Goal: Task Accomplishment & Management: Complete application form

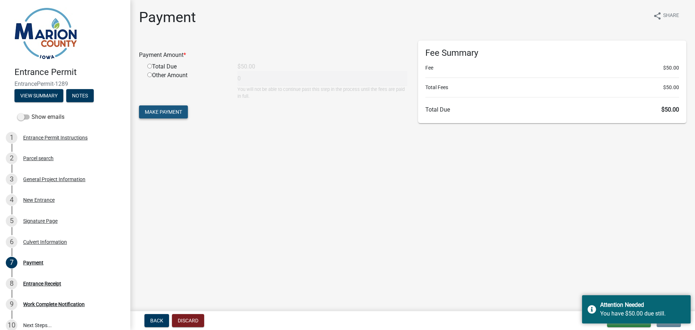
click at [164, 111] on span "Make Payment" at bounding box center [163, 112] width 37 height 6
click at [149, 76] on input "radio" at bounding box center [149, 74] width 5 height 5
radio input "true"
type input "50"
click at [162, 109] on span "Make Payment" at bounding box center [163, 112] width 37 height 6
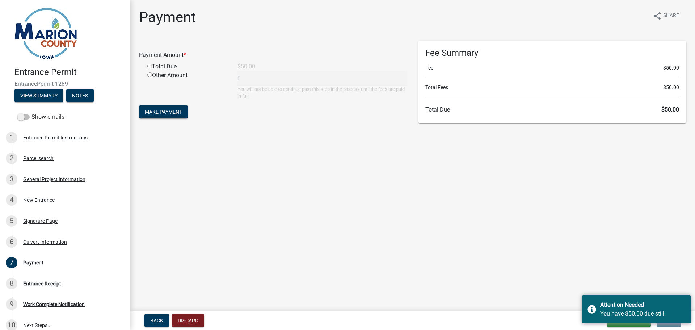
click at [150, 66] on input "radio" at bounding box center [149, 66] width 5 height 5
radio input "true"
type input "50"
click at [164, 110] on span "Make Payment" at bounding box center [163, 112] width 37 height 6
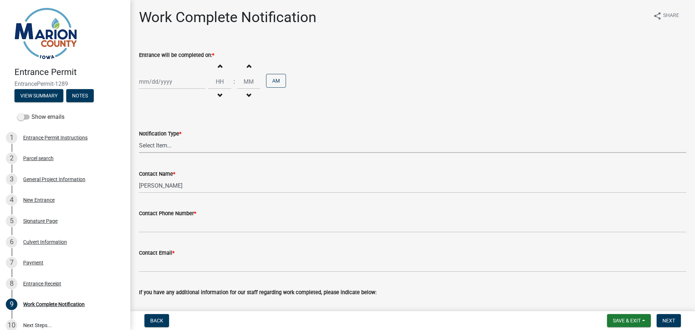
click at [164, 143] on select "Select Item... Permit Work Has Been Completed" at bounding box center [412, 145] width 547 height 15
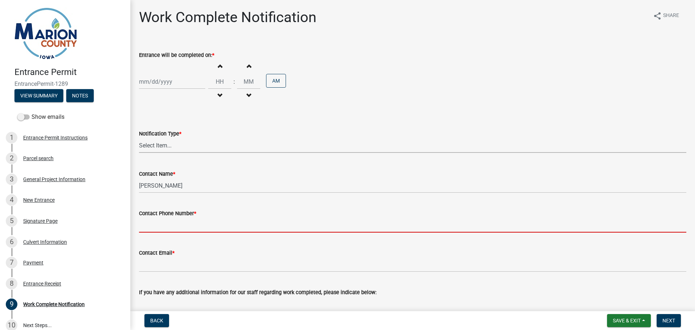
click at [545, 243] on wm-data-entity-input-list "Entrance will be completed on: * Increment hours Decrement hours : Increment mi…" at bounding box center [412, 189] width 547 height 296
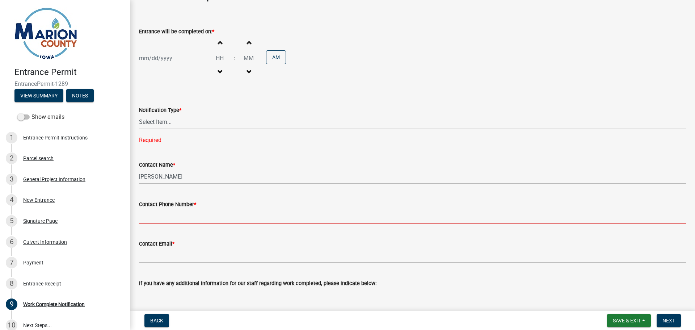
scroll to position [36, 0]
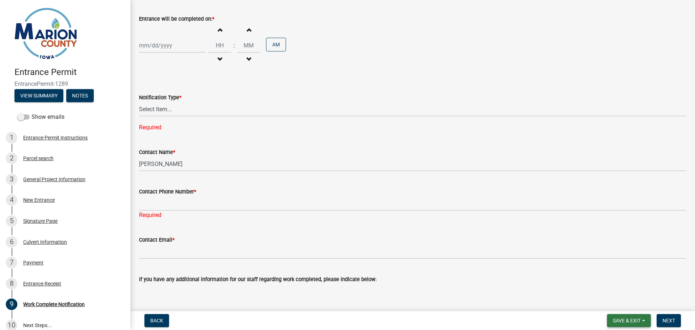
click at [618, 321] on span "Save & Exit" at bounding box center [627, 320] width 28 height 6
click at [625, 304] on button "Save & Exit" at bounding box center [622, 301] width 58 height 17
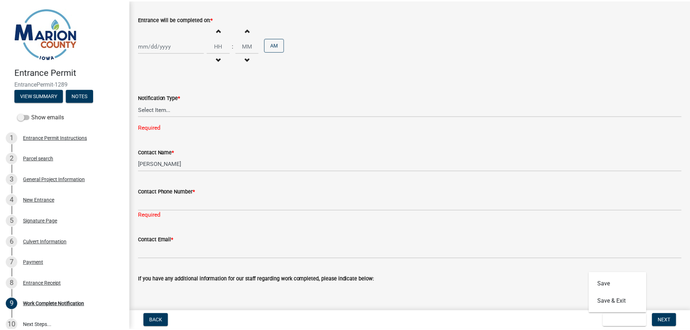
scroll to position [0, 0]
